Goal: Transaction & Acquisition: Purchase product/service

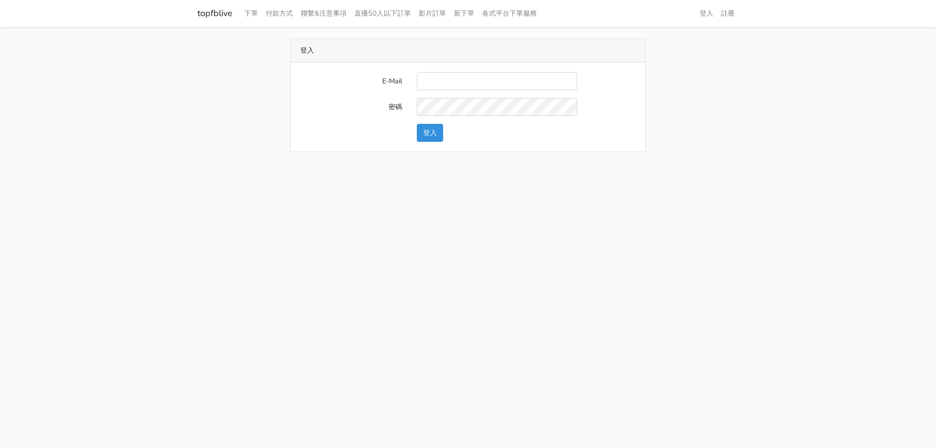
click at [664, 48] on div "登入 E-Mail 密碼 登入" at bounding box center [468, 96] width 556 height 114
click at [503, 76] on input "E-Mail" at bounding box center [497, 81] width 160 height 18
type input "[EMAIL_ADDRESS][DOMAIN_NAME]"
click at [431, 134] on button "登入" at bounding box center [430, 133] width 26 height 18
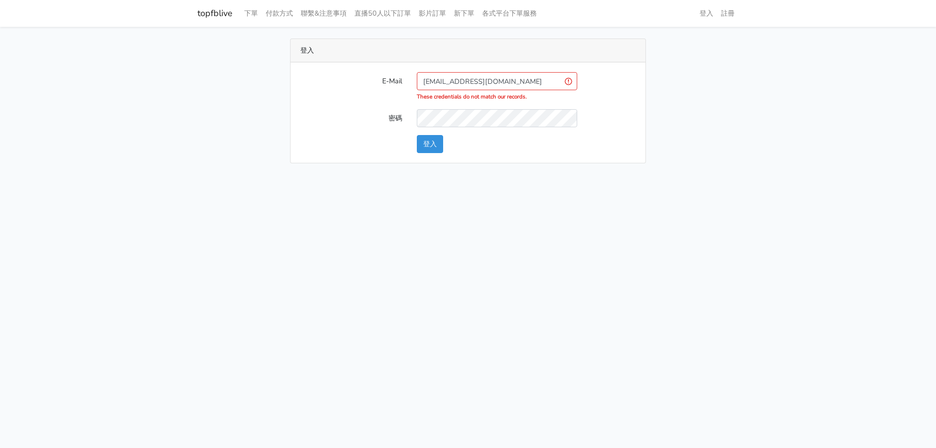
click at [532, 80] on input "[EMAIL_ADDRESS][DOMAIN_NAME]" at bounding box center [497, 81] width 160 height 18
click at [426, 154] on div "E-Mail [EMAIL_ADDRESS][DOMAIN_NAME] These credentials do not match our records.…" at bounding box center [468, 112] width 355 height 100
click at [426, 142] on button "登入" at bounding box center [430, 144] width 26 height 18
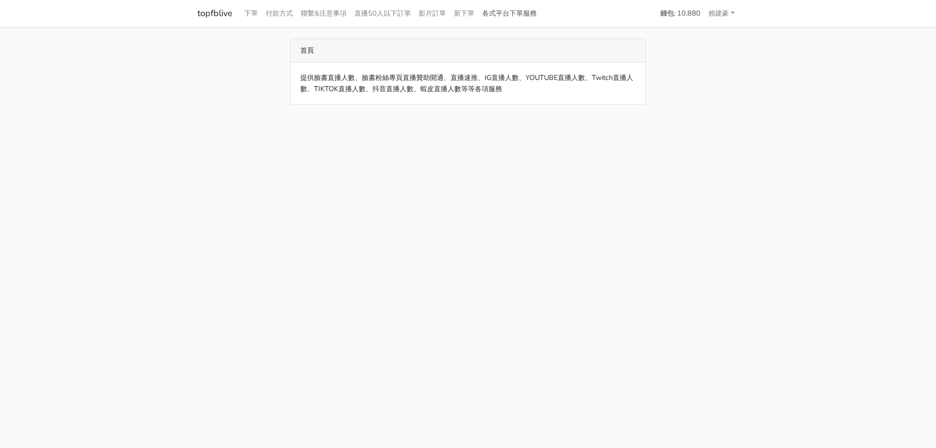
click at [534, 14] on link "各式平台下單服務" at bounding box center [509, 13] width 62 height 19
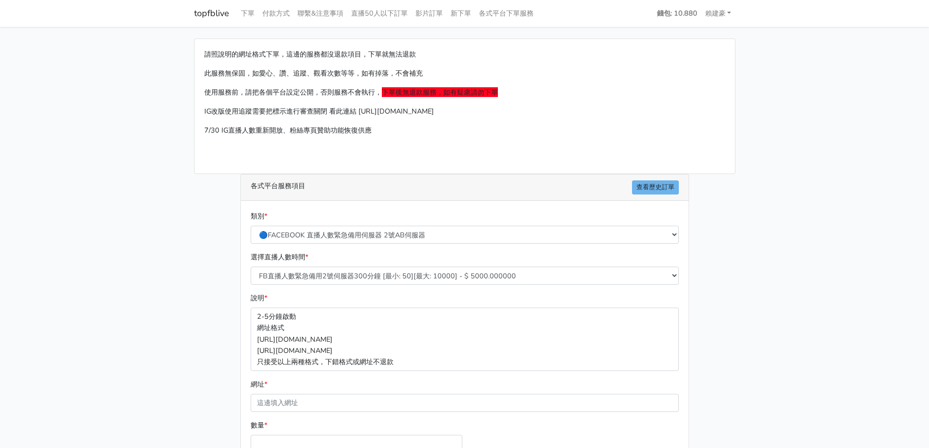
scroll to position [97, 0]
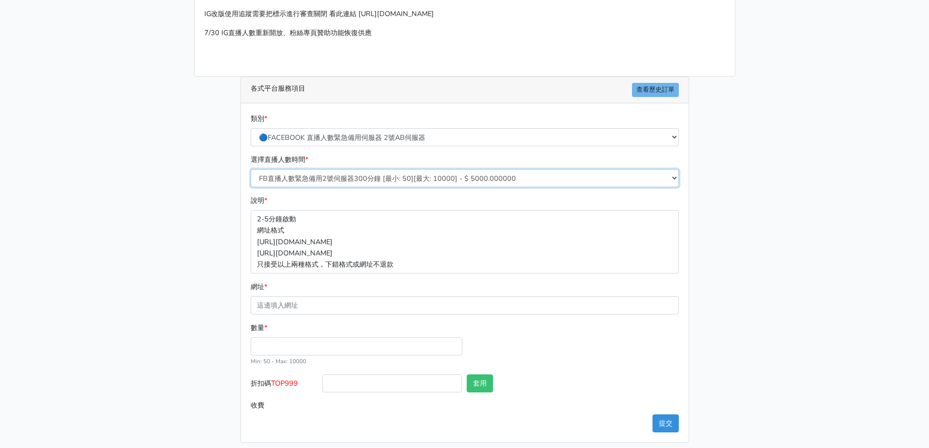
click at [418, 175] on select "FB直播人數緊急備用2號伺服器300分鐘 [最小: 50][最大: 10000] - $ 5000.000000 FB直播人數緊急備用2號伺服器60分鐘 [最…" at bounding box center [465, 178] width 428 height 18
click at [436, 141] on select "🔵FACEBOOK 直播人數緊急備用伺服器 2號AB伺服器 🔵FACEBOOK 網軍專用貼文留言 安全保密 🔵9/30 FACEBOOK 直播人數緩慢進場緩慢…" at bounding box center [465, 137] width 428 height 18
click at [757, 165] on main "請照說明的網址格式下單，這邊的服務都沒退款項目，下單就無法退款 此服務無保固，如愛心、讚、追蹤、觀看次數等等，如有掉落，不會補充 使用服務前，請把各個平台設定…" at bounding box center [464, 191] width 929 height 525
click at [679, 135] on div "類別 * 🔵FACEBOOK 直播人數緊急備用伺服器 2號AB伺服器 🔵FACEBOOK 網軍專用貼文留言 安全保密 🔵9/30 FACEBOOK 直播人數緩…" at bounding box center [464, 129] width 433 height 33
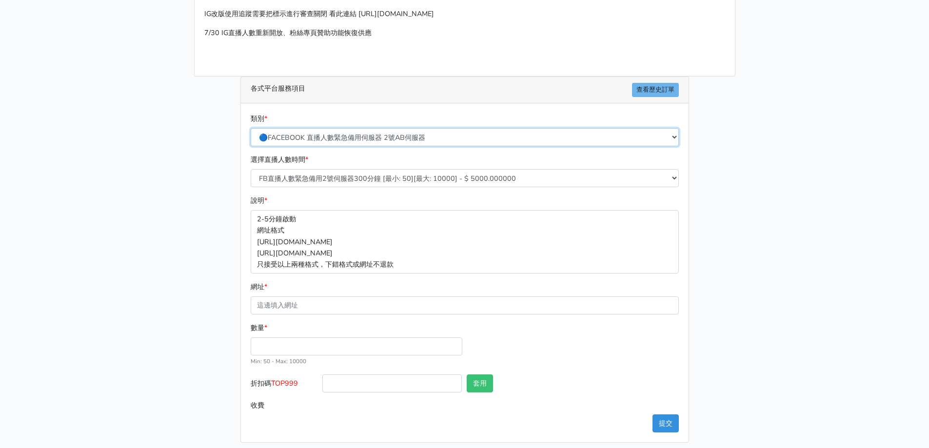
click at [675, 135] on select "🔵FACEBOOK 直播人數緊急備用伺服器 2號AB伺服器 🔵FACEBOOK 網軍專用貼文留言 安全保密 🔵9/30 FACEBOOK 直播人數緩慢進場緩慢…" at bounding box center [465, 137] width 428 height 18
click at [251, 133] on select "🔵FACEBOOK 直播人數緊急備用伺服器 2號AB伺服器 🔵FACEBOOK 網軍專用貼文留言 安全保密 🔵9/30 FACEBOOK 直播人數緩慢進場緩慢…" at bounding box center [465, 137] width 428 height 18
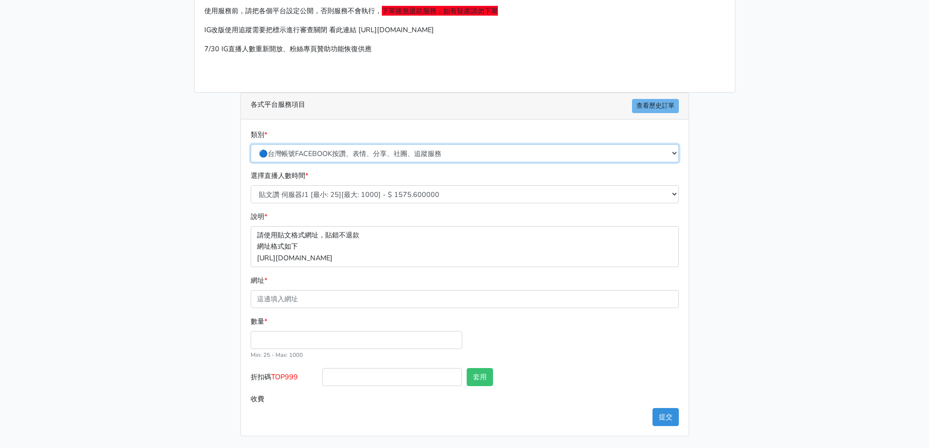
click at [670, 144] on select "🔵FACEBOOK 直播人數緊急備用伺服器 2號AB伺服器 🔵FACEBOOK 網軍專用貼文留言 安全保密 🔵9/30 FACEBOOK 直播人數緩慢進場緩慢…" at bounding box center [465, 153] width 428 height 18
select select "🔵FACEBOOK按讚-追蹤-評論-社團成員-影片觀看-短影片觀看"
click at [251, 144] on select "🔵FACEBOOK 直播人數緊急備用伺服器 2號AB伺服器 🔵FACEBOOK 網軍專用貼文留言 安全保密 🔵9/30 FACEBOOK 直播人數緩慢進場緩慢…" at bounding box center [465, 153] width 428 height 18
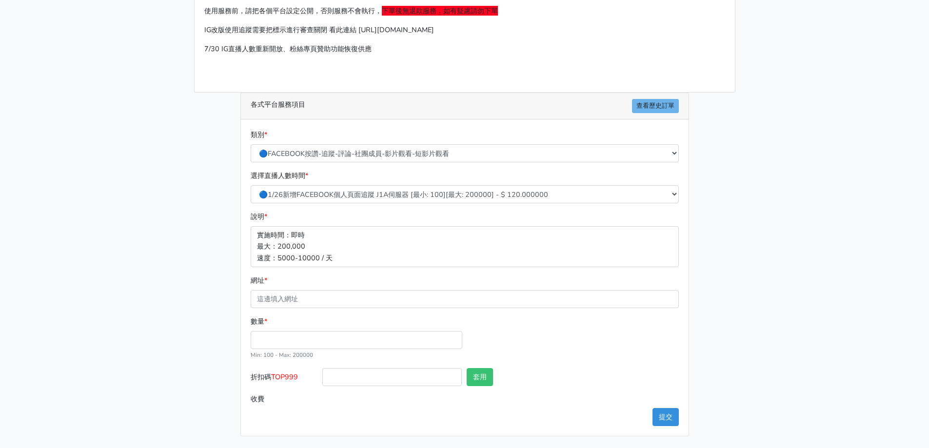
click at [583, 184] on div "選擇直播人數時間 * 🔵1/26新增FACEBOOK個人頁面追蹤 J1A伺服器 [最小: 100][最大: 200000] - $ 120.000000 🔵增…" at bounding box center [464, 186] width 433 height 33
click at [582, 189] on select "🔵1/26新增FACEBOOK個人頁面追蹤 J1A伺服器 [最小: 100][最大: 200000] - $ 120.000000 🔵增加社團成員數 伺服器J…" at bounding box center [465, 194] width 428 height 18
select select "56"
click at [251, 185] on select "🔵1/26新增FACEBOOK個人頁面追蹤 J1A伺服器 [最小: 100][最大: 200000] - $ 120.000000 🔵增加社團成員數 伺服器J…" at bounding box center [465, 194] width 428 height 18
click at [287, 346] on input "數量 *" at bounding box center [357, 340] width 212 height 18
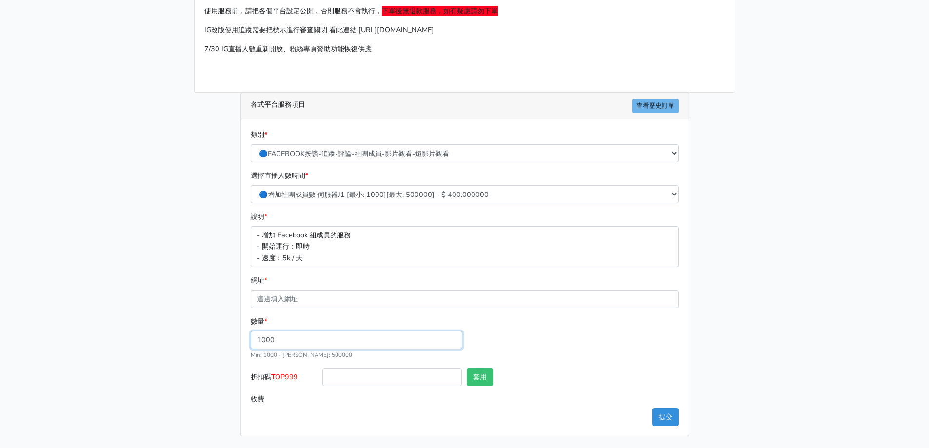
type input "1000"
type input "400.000"
click at [580, 357] on div "數量 * 1000 Min: 1000 - Max: 500000" at bounding box center [464, 342] width 433 height 52
click at [376, 417] on div "類別 * 🔵FACEBOOK 直播人數緊急備用伺服器 2號AB伺服器 🔵FACEBOOK 網軍專用貼文留言 安全保密 🔵9/30 FACEBOOK 直播人數緩…" at bounding box center [464, 277] width 447 height 316
click at [352, 197] on select "🔵1/26新增FACEBOOK個人頁面追蹤 J1A伺服器 [最小: 100][最大: 200000] - $ 120.000000 🔵增加社團成員數 伺服器J…" at bounding box center [465, 194] width 428 height 18
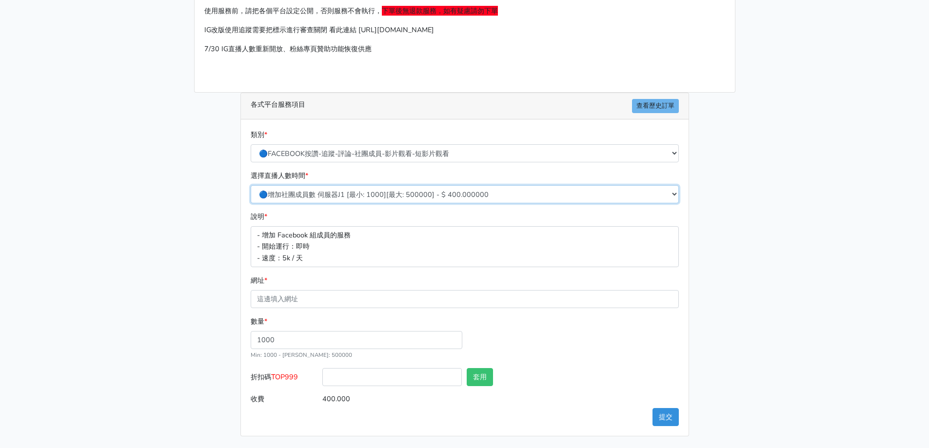
click at [251, 185] on select "🔵1/26新增FACEBOOK個人頁面追蹤 J1A伺服器 [最小: 100][最大: 200000] - $ 120.000000 🔵增加社團成員數 伺服器J…" at bounding box center [465, 194] width 428 height 18
click at [334, 257] on p "- 增加 Facebook 組成員的服務 - 開始運行：即時 - 速度：5k / 天" at bounding box center [465, 246] width 428 height 40
click at [558, 354] on div "數量 * 1000 Min: 1000 - Max: 500000" at bounding box center [464, 342] width 433 height 52
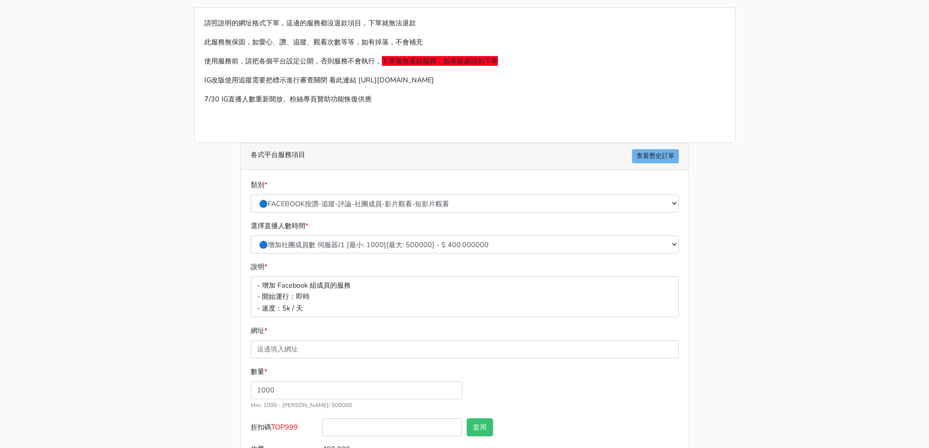
scroll to position [49, 0]
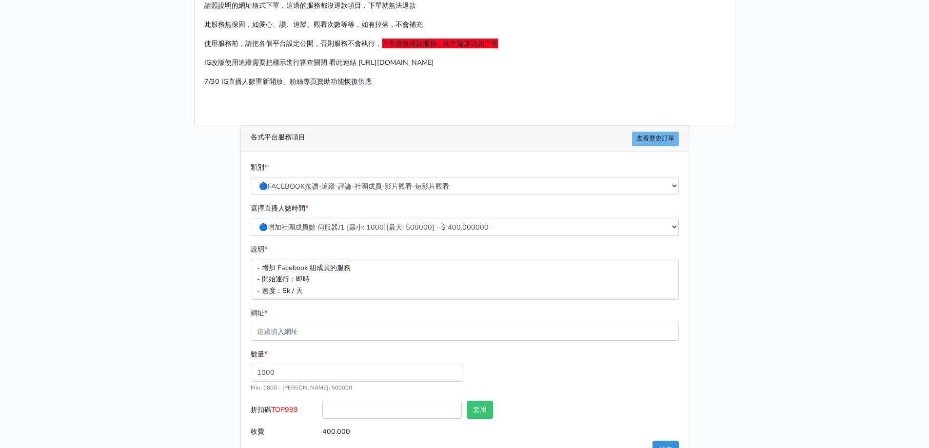
click at [397, 176] on div "類別 * 🔵FACEBOOK 直播人數緊急備用伺服器 2號AB伺服器 🔵FACEBOOK 網軍專用貼文留言 安全保密 🔵9/30 FACEBOOK 直播人數緩…" at bounding box center [464, 178] width 433 height 33
click at [393, 184] on select "🔵FACEBOOK 直播人數緊急備用伺服器 2號AB伺服器 🔵FACEBOOK 網軍專用貼文留言 安全保密 🔵9/30 FACEBOOK 直播人數緩慢進場緩慢…" at bounding box center [465, 186] width 428 height 18
click at [820, 181] on main "請照說明的網址格式下單，這邊的服務都沒退款項目，下單就無法退款 此服務無保固，如愛心、讚、追蹤、觀看次數等等，如有掉落，不會補充 使用服務前，請把各個平台設定…" at bounding box center [464, 229] width 929 height 503
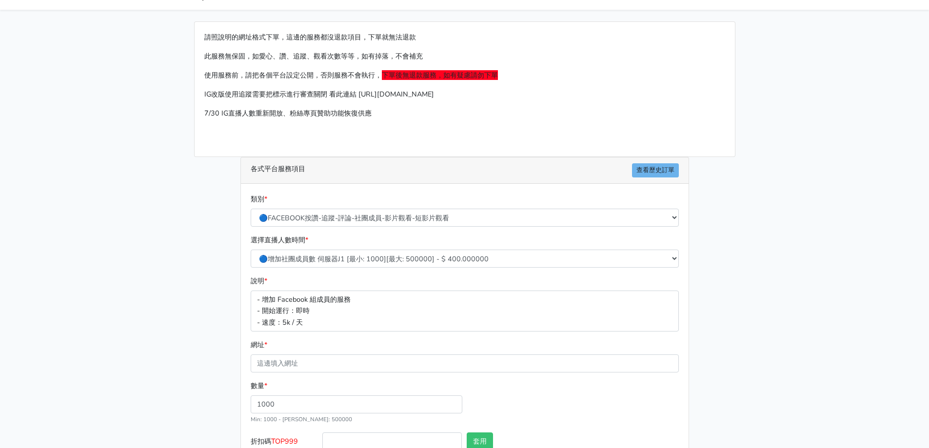
scroll to position [0, 0]
